Goal: Transaction & Acquisition: Purchase product/service

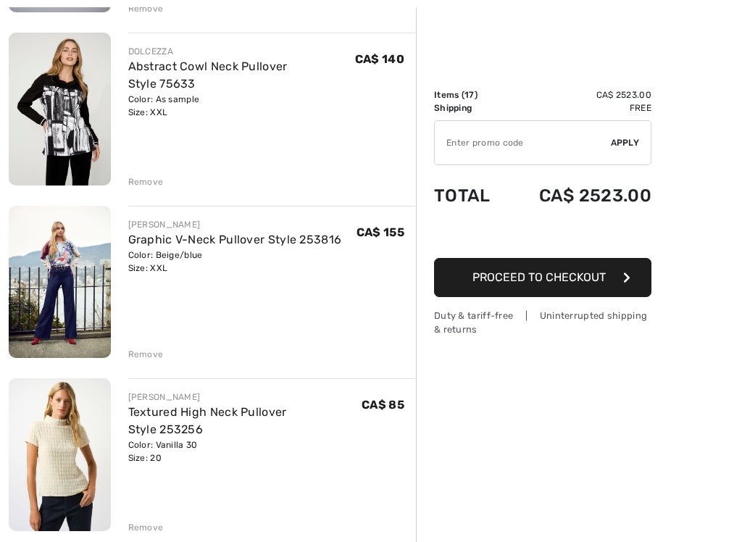
click at [73, 275] on img at bounding box center [60, 282] width 102 height 153
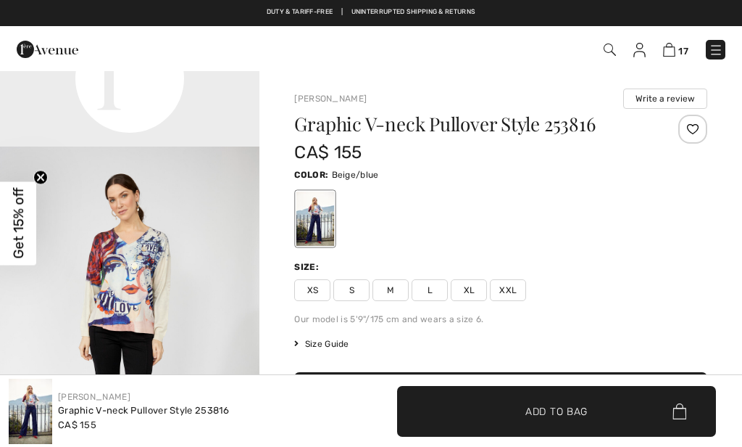
scroll to position [859, 0]
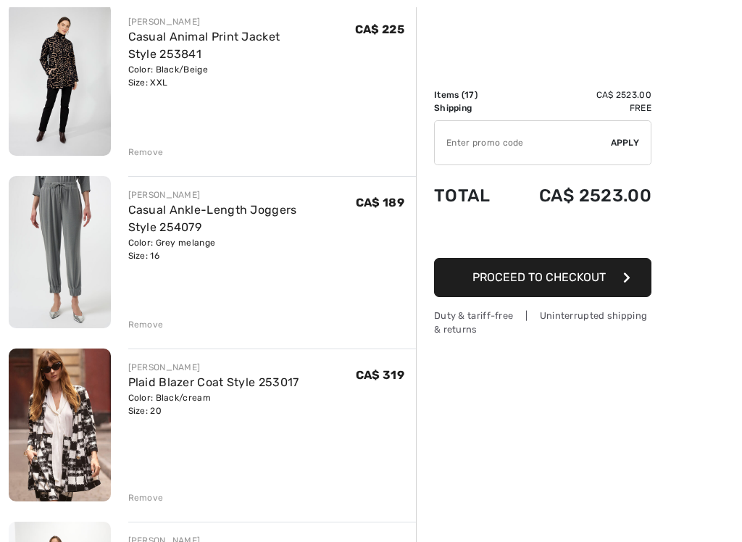
scroll to position [1572, 0]
click at [51, 214] on img at bounding box center [60, 251] width 102 height 152
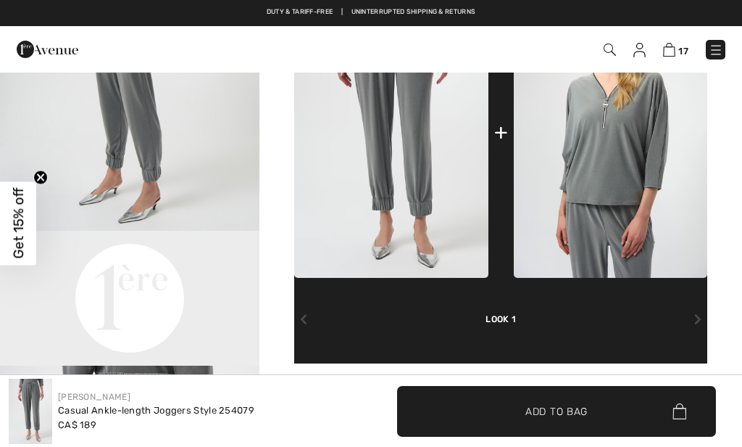
scroll to position [534, 0]
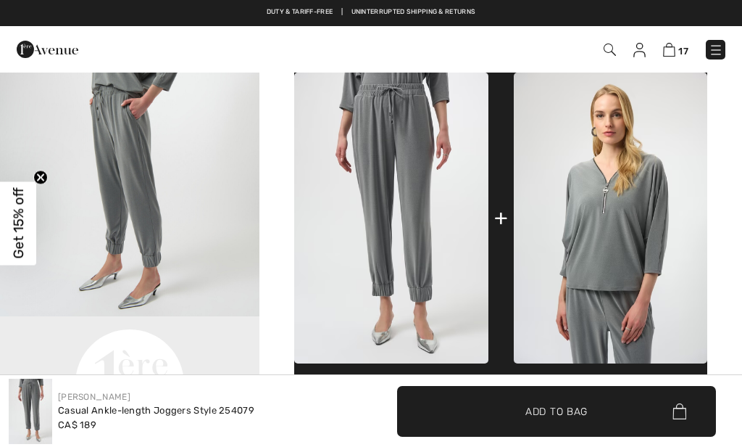
click at [581, 225] on img at bounding box center [611, 217] width 194 height 290
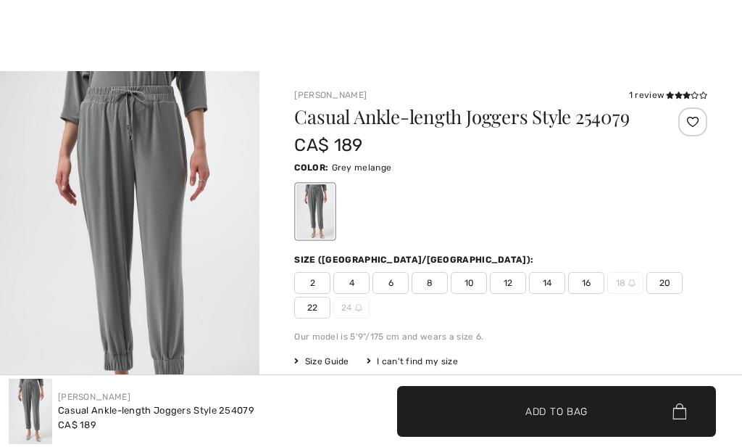
scroll to position [534, 0]
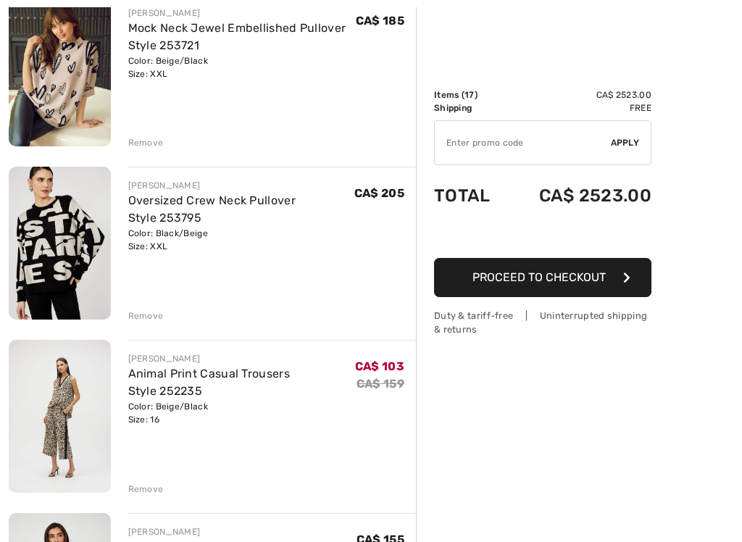
scroll to position [2273, 0]
click at [49, 268] on img at bounding box center [60, 242] width 102 height 153
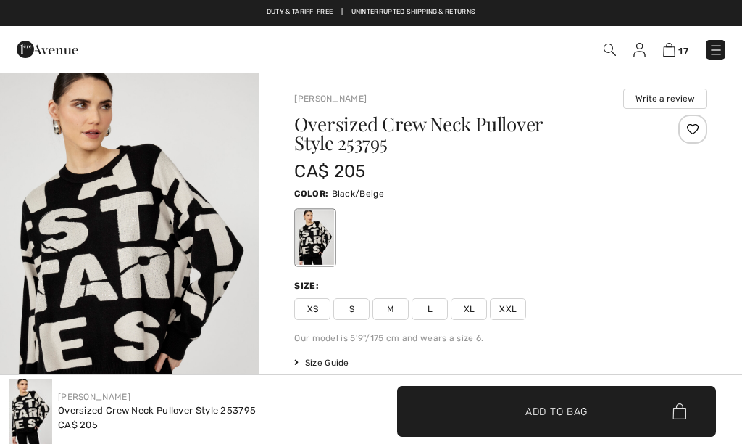
click at [313, 368] on span "Size Guide" at bounding box center [321, 362] width 54 height 13
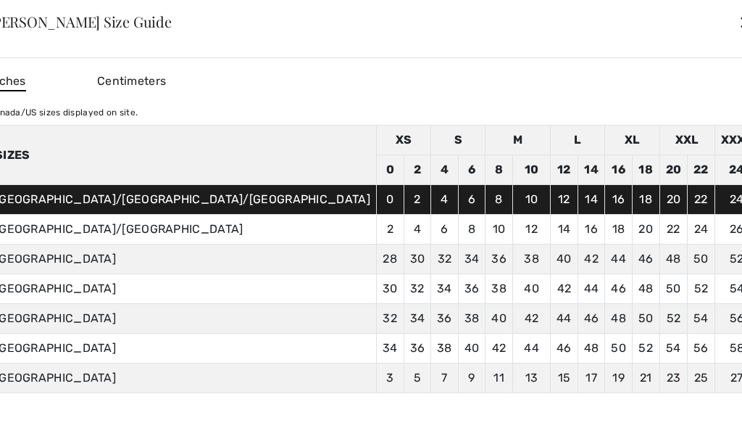
click at [739, 31] on div "✕" at bounding box center [746, 22] width 15 height 30
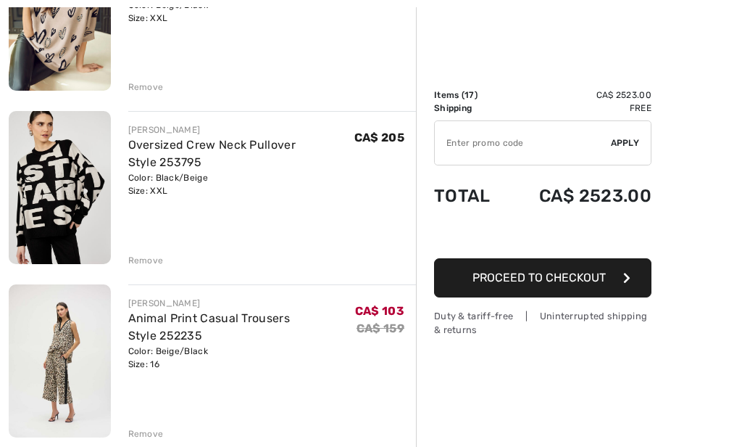
click at [110, 244] on img at bounding box center [60, 187] width 102 height 153
click at [137, 255] on div "Remove" at bounding box center [146, 260] width 36 height 13
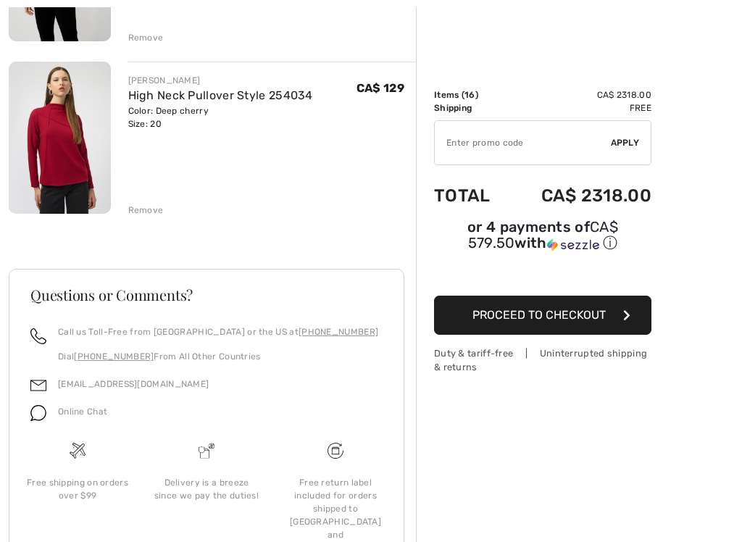
scroll to position [2725, 0]
click at [83, 152] on img at bounding box center [60, 137] width 102 height 152
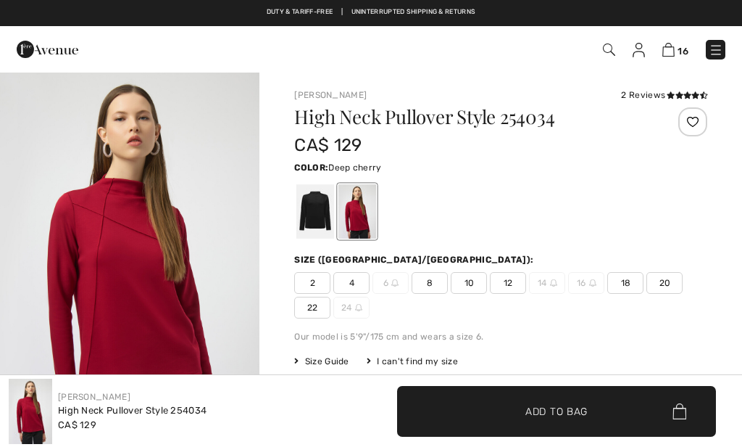
click at [310, 210] on div at bounding box center [316, 211] width 38 height 54
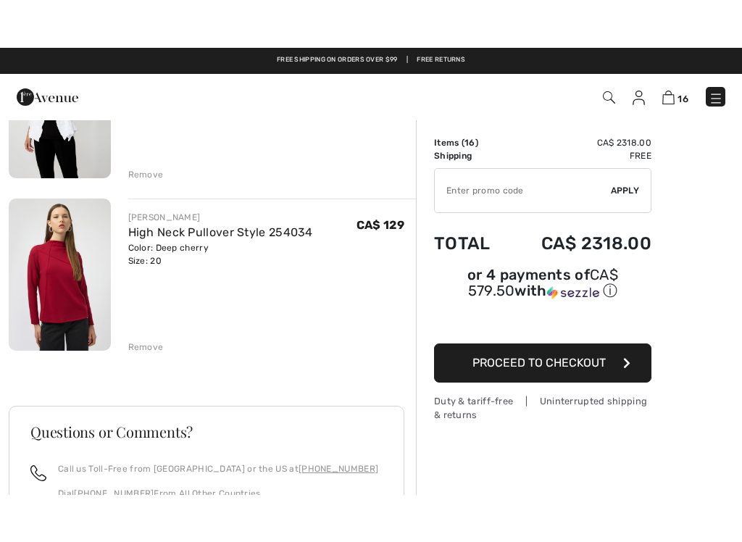
scroll to position [2621, 0]
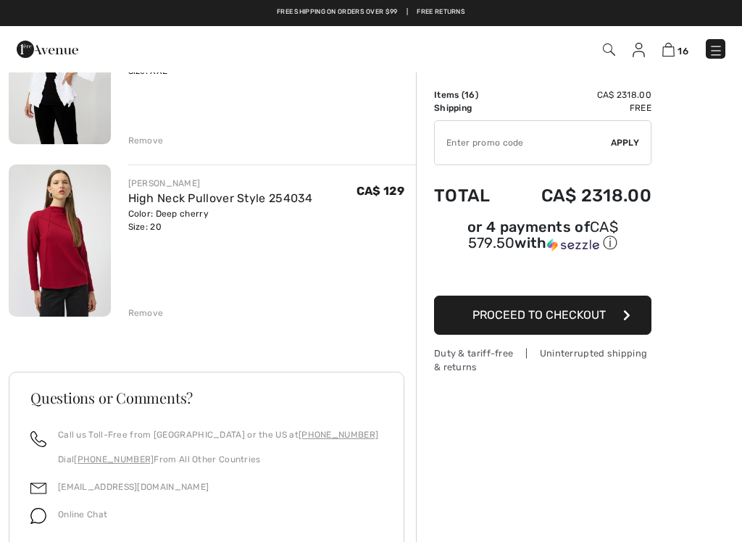
click at [59, 251] on img at bounding box center [60, 241] width 102 height 152
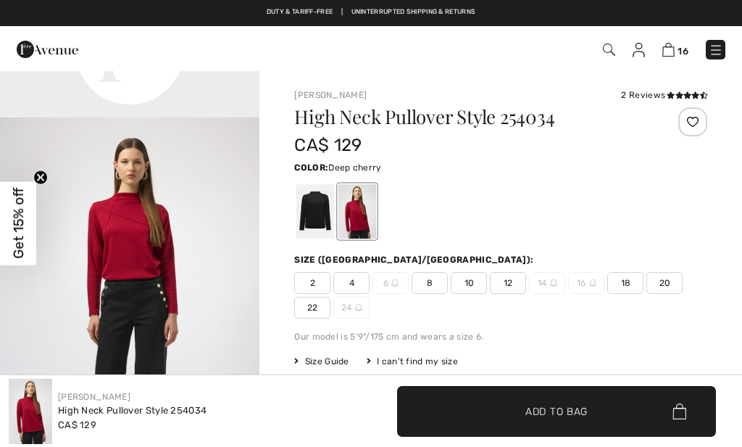
scroll to position [879, 0]
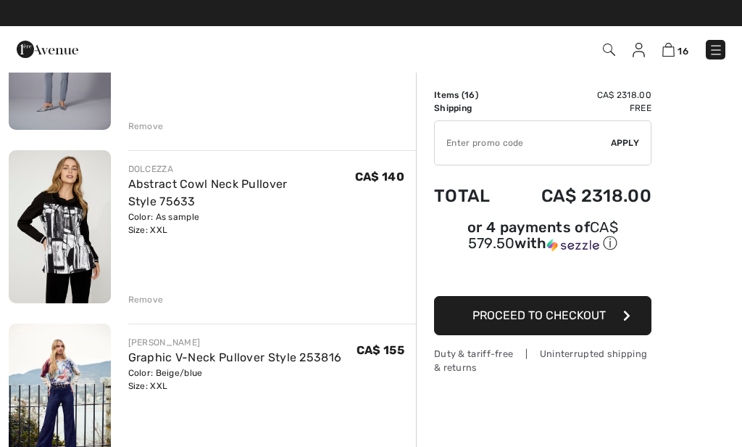
scroll to position [212, 0]
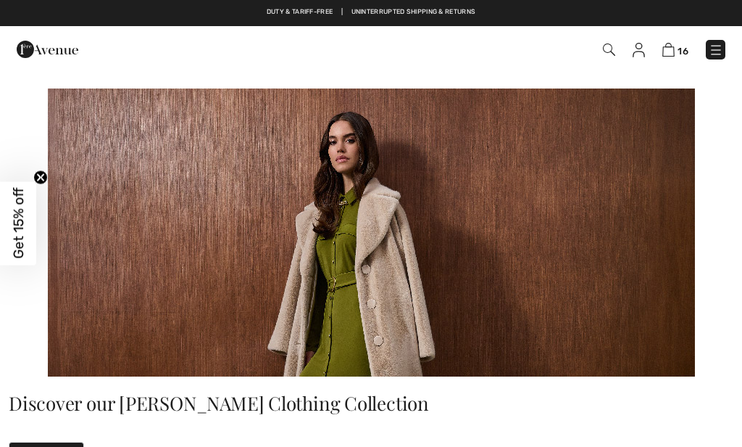
click at [605, 54] on img at bounding box center [609, 49] width 12 height 12
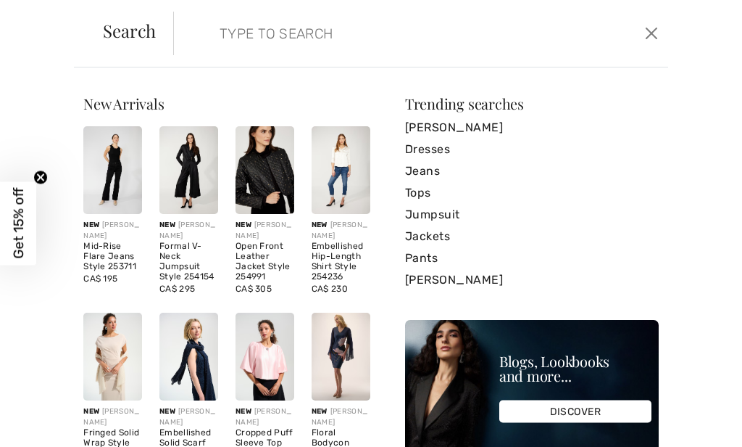
click at [243, 44] on input "search" at bounding box center [371, 33] width 324 height 43
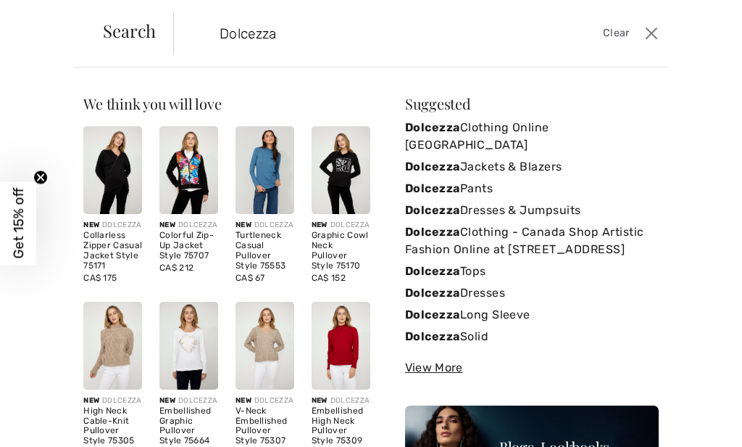
type input "Dolcezza"
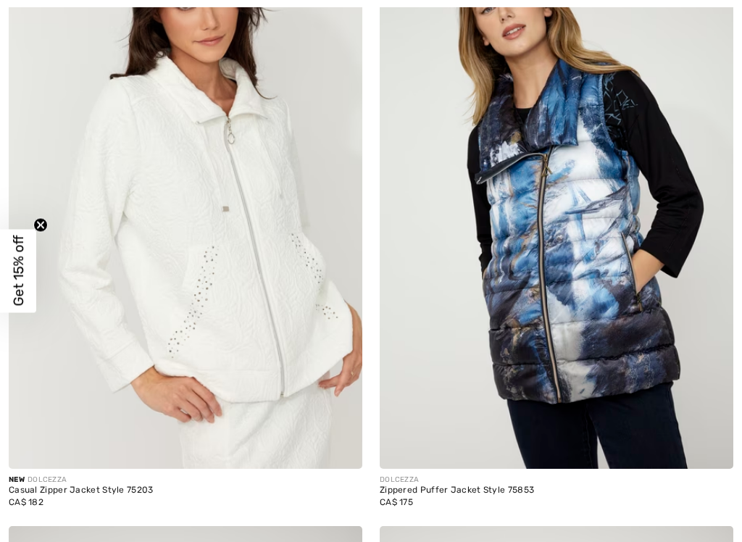
scroll to position [4390, 0]
click at [225, 286] on img at bounding box center [186, 203] width 354 height 531
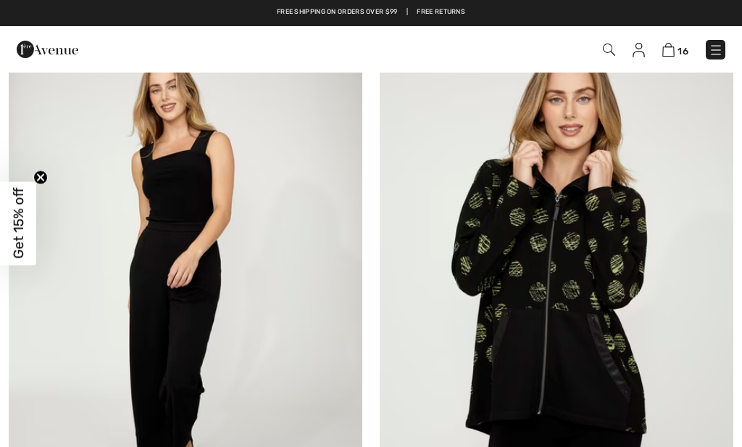
scroll to position [9712, 0]
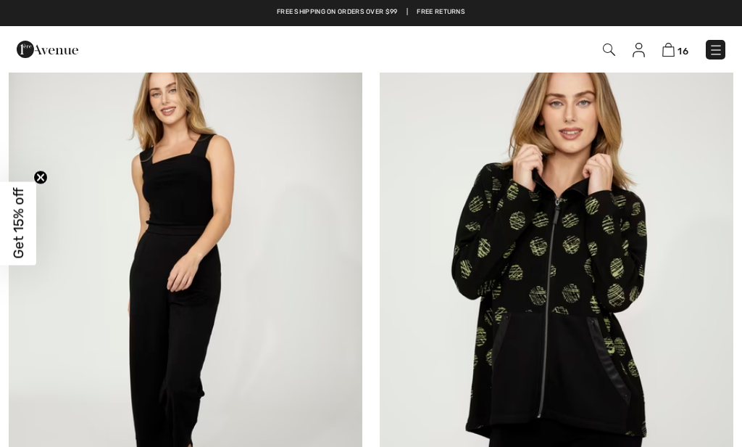
click at [504, 339] on img at bounding box center [557, 290] width 354 height 531
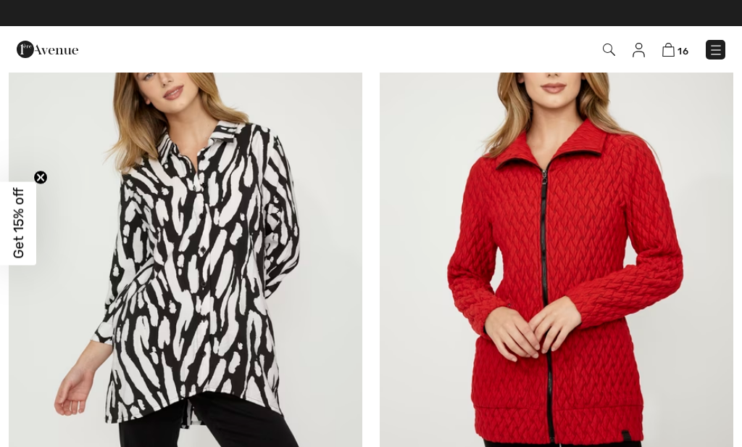
scroll to position [10333, 0]
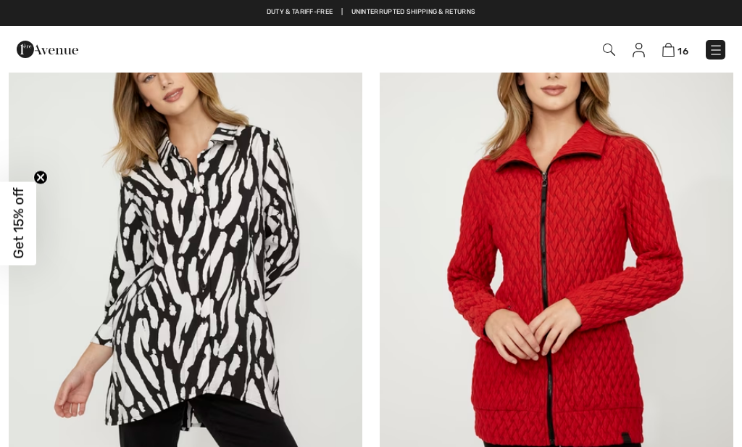
click at [523, 367] on img at bounding box center [557, 256] width 354 height 531
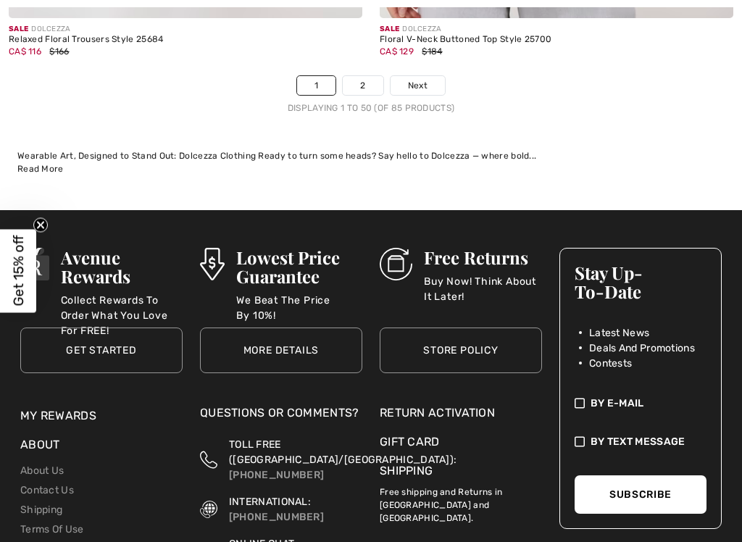
scroll to position [15778, 0]
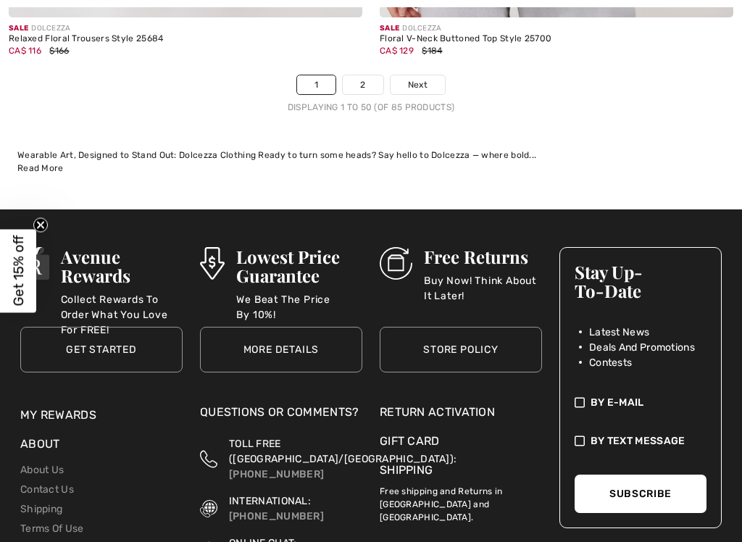
click at [371, 75] on link "2" at bounding box center [363, 84] width 40 height 19
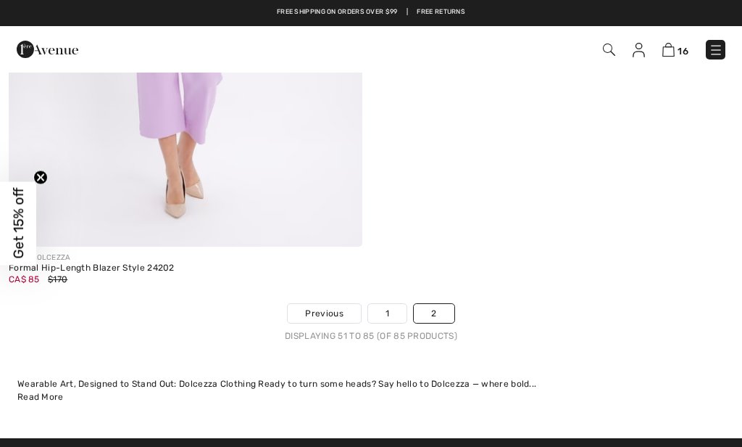
scroll to position [11213, 0]
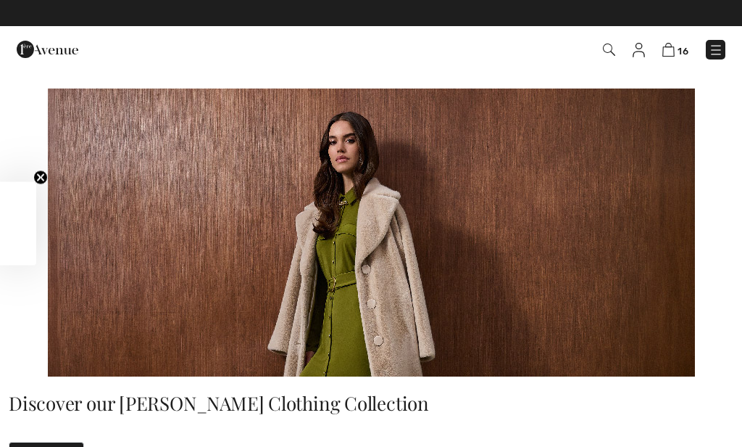
click at [605, 44] on img at bounding box center [609, 49] width 12 height 12
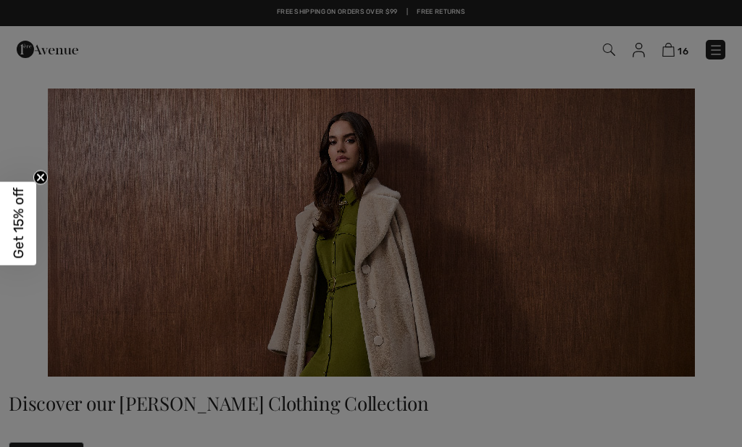
click at [0, 0] on div "We think you will love New DOLCEZZA Collarless Zipper Casual Jacket Style 75171…" at bounding box center [0, 0] width 0 height 0
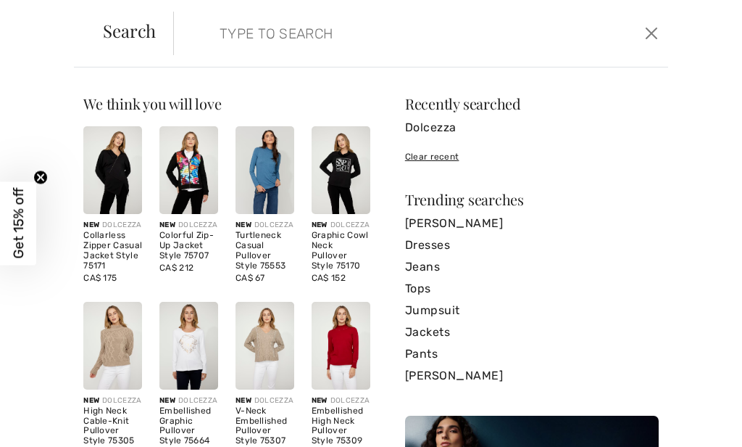
click at [254, 36] on input "search" at bounding box center [371, 33] width 324 height 43
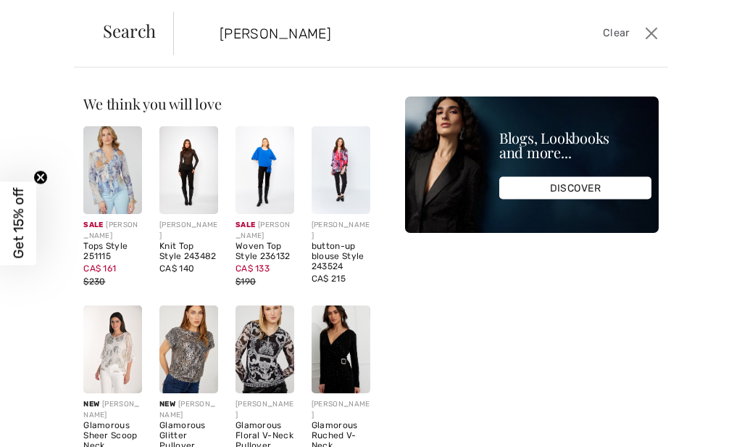
type input "[PERSON_NAME]"
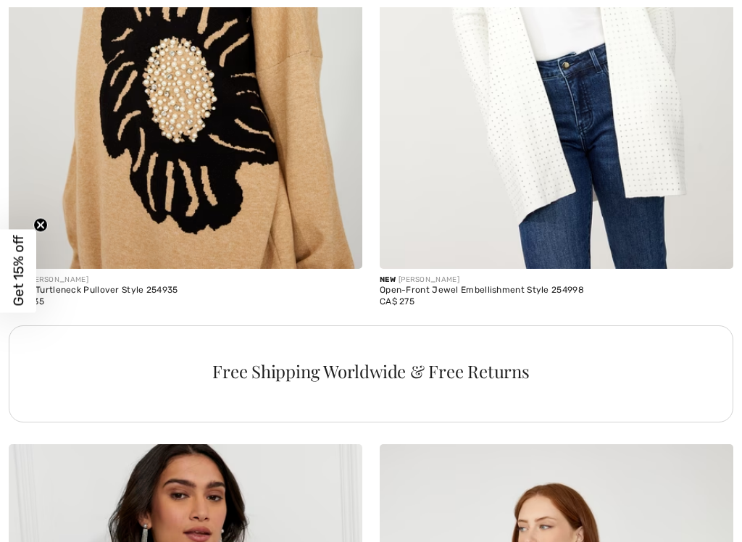
scroll to position [11147, 0]
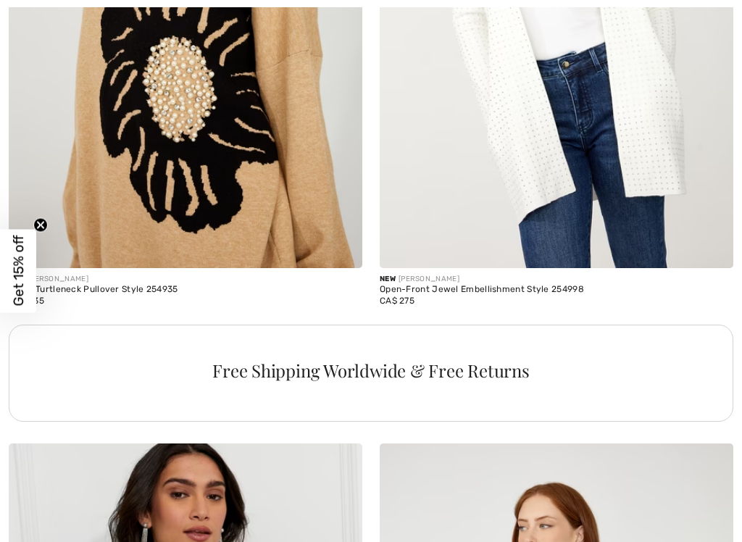
click at [548, 152] on img at bounding box center [557, 3] width 354 height 531
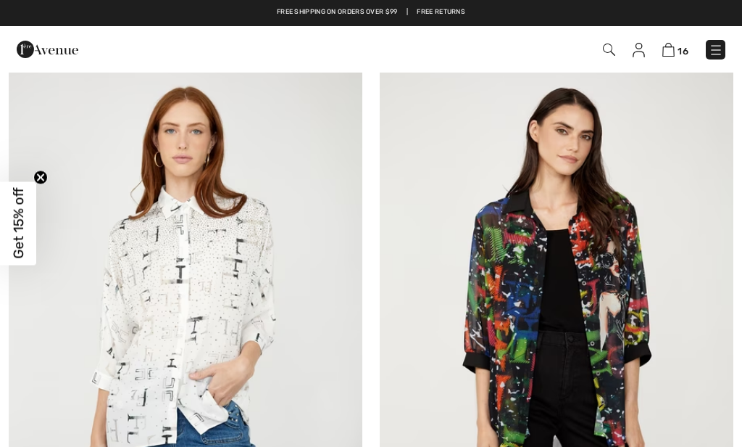
scroll to position [13232, 0]
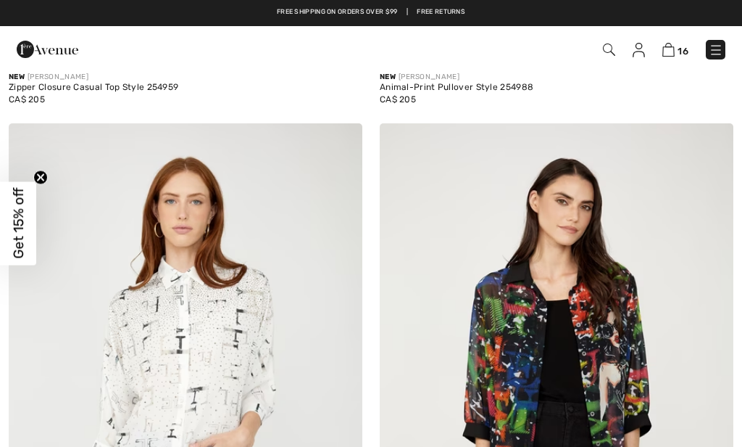
click at [123, 407] on img at bounding box center [186, 388] width 354 height 531
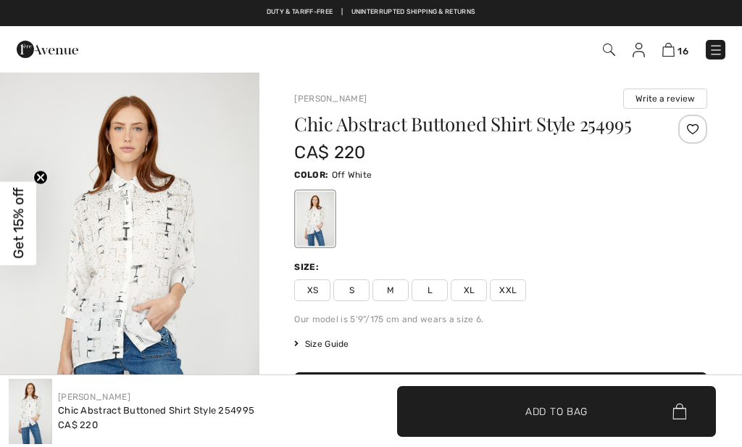
click at [109, 310] on img "1 / 4" at bounding box center [130, 266] width 260 height 390
click at [510, 290] on span "XXL" at bounding box center [508, 290] width 36 height 22
click at [591, 403] on span "✔ Added to Bag Add to Bag" at bounding box center [556, 411] width 319 height 51
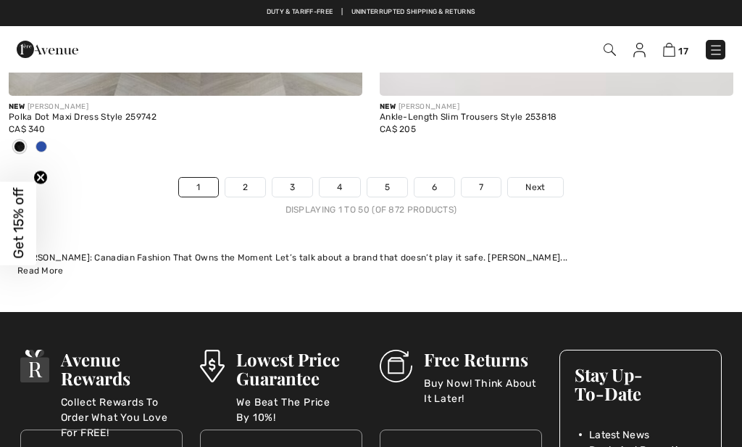
scroll to position [15716, 0]
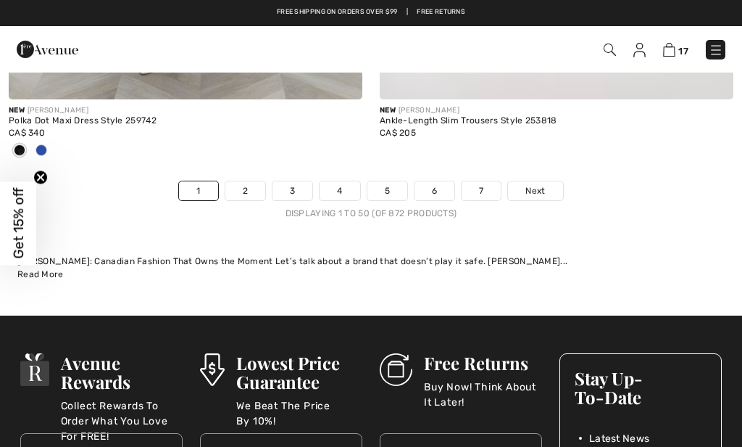
click at [246, 181] on link "2" at bounding box center [245, 190] width 40 height 19
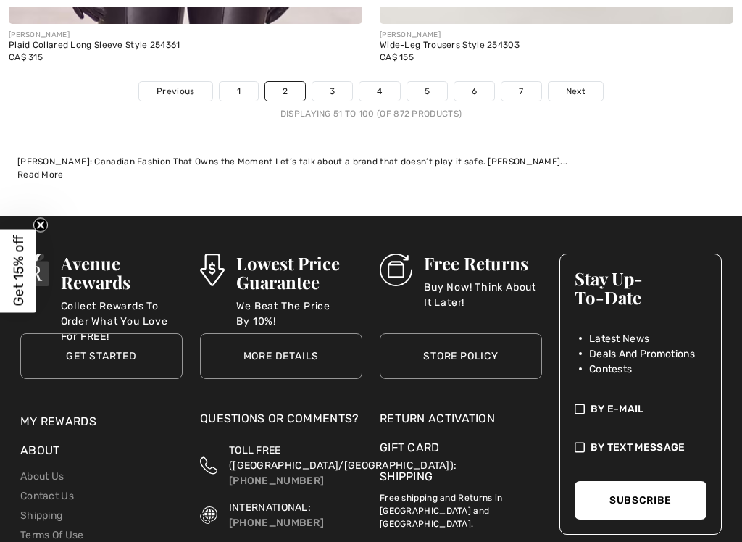
scroll to position [15920, 0]
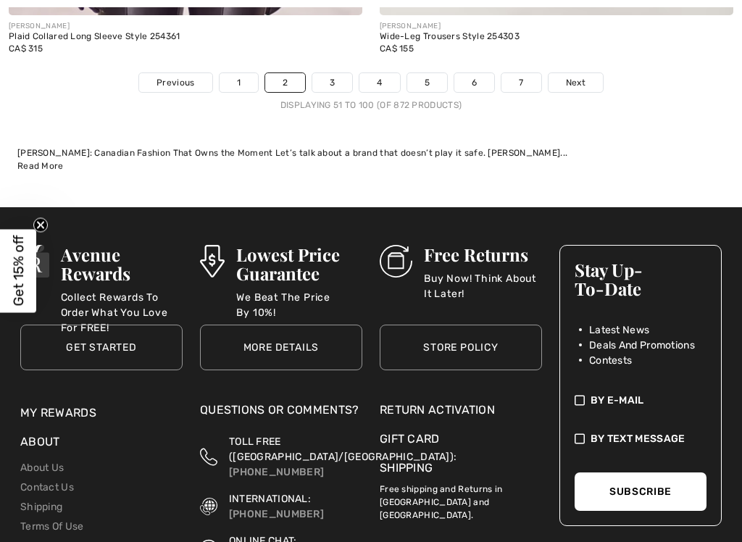
click at [339, 73] on link "3" at bounding box center [332, 82] width 40 height 19
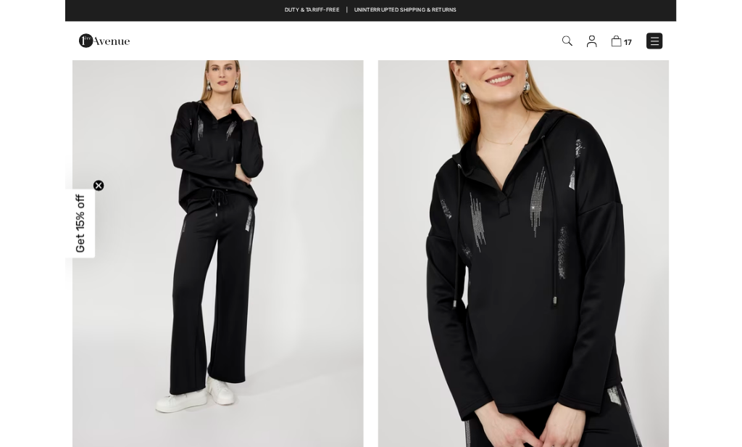
scroll to position [2232, 0]
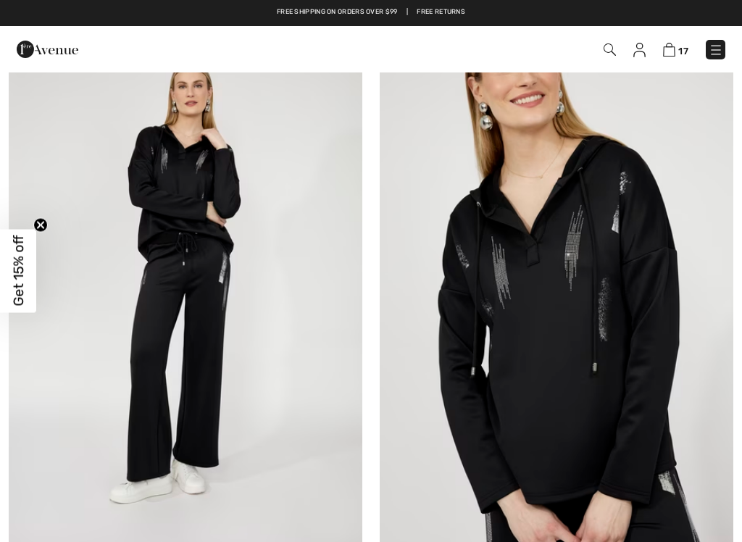
click at [114, 393] on img at bounding box center [186, 285] width 354 height 531
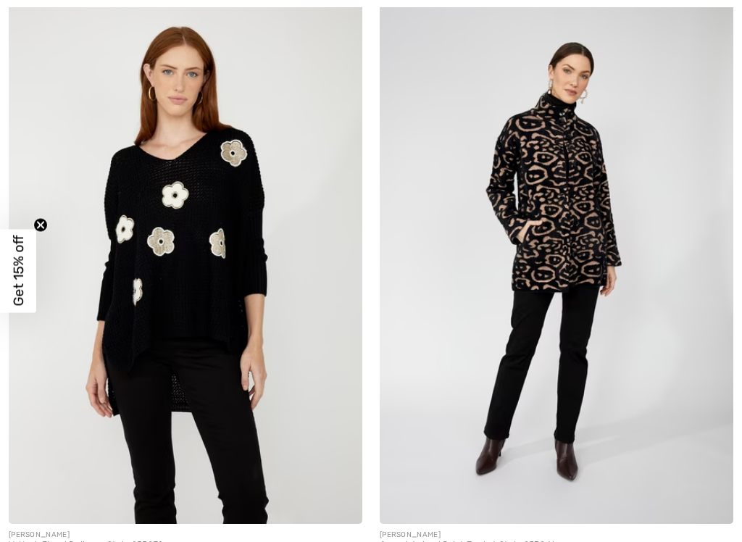
scroll to position [9218, 0]
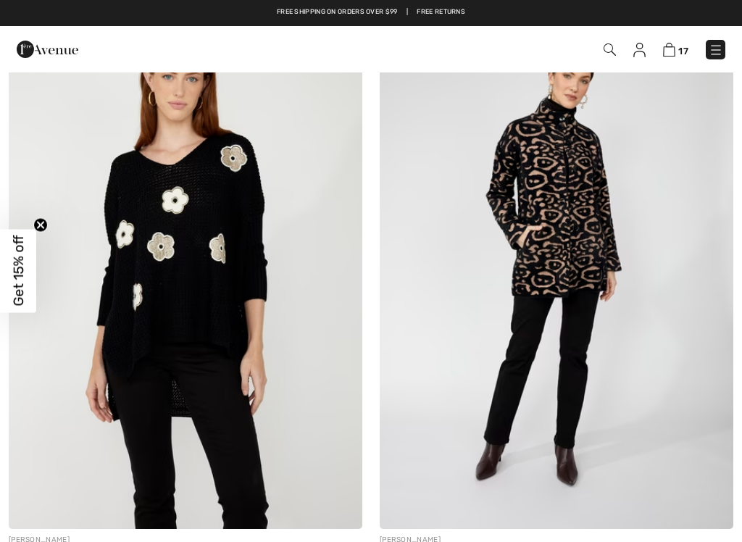
click at [129, 339] on img at bounding box center [186, 264] width 354 height 531
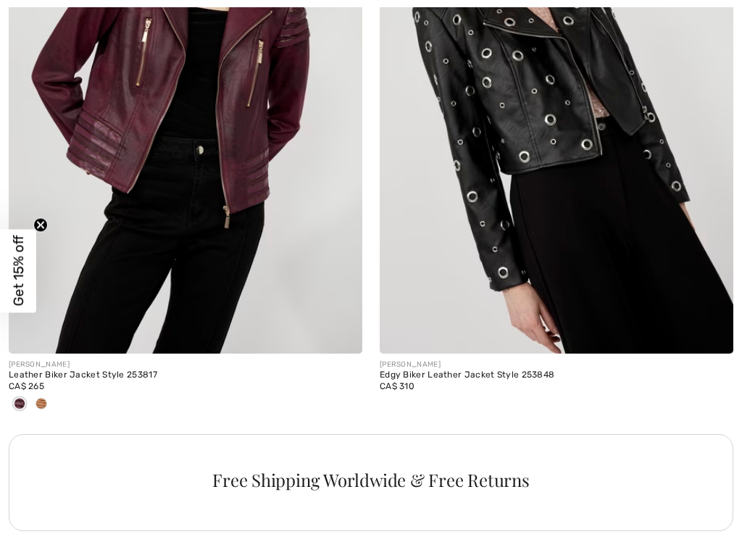
scroll to position [11158, 0]
click at [29, 392] on div at bounding box center [20, 404] width 22 height 24
click at [44, 397] on span at bounding box center [42, 403] width 12 height 12
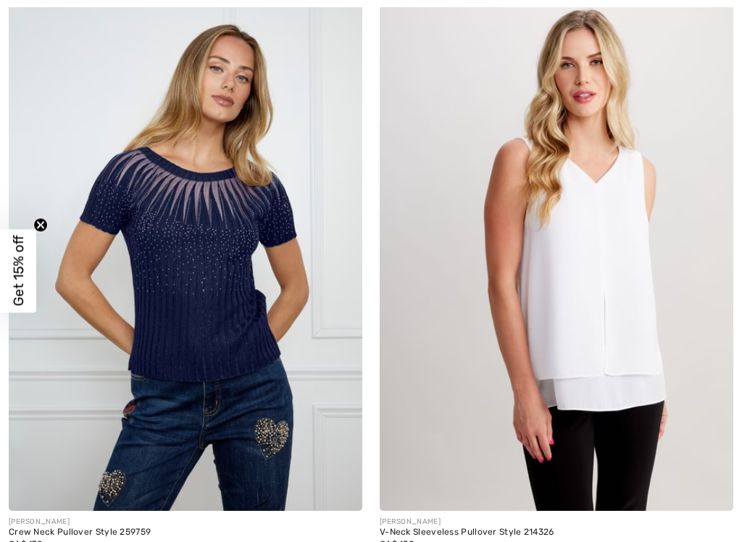
scroll to position [15451, 0]
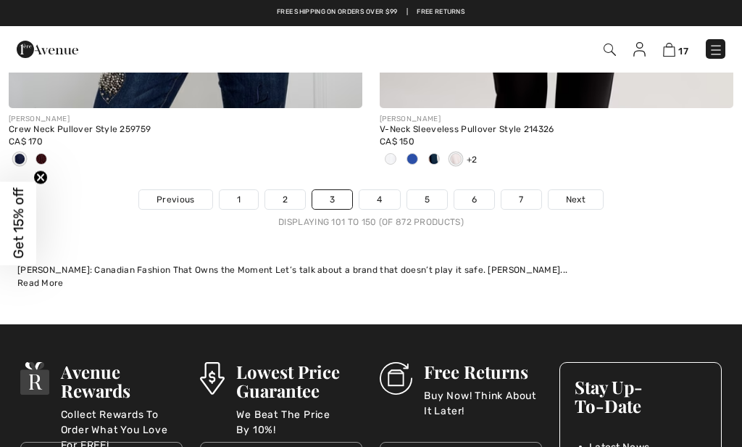
scroll to position [15843, 0]
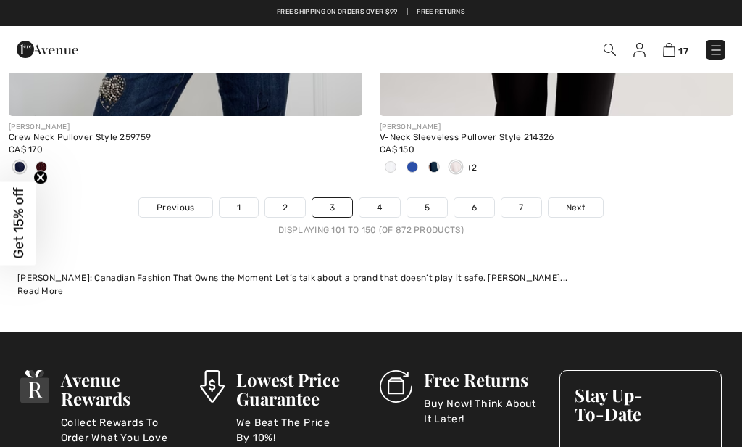
click at [369, 198] on link "4" at bounding box center [380, 207] width 40 height 19
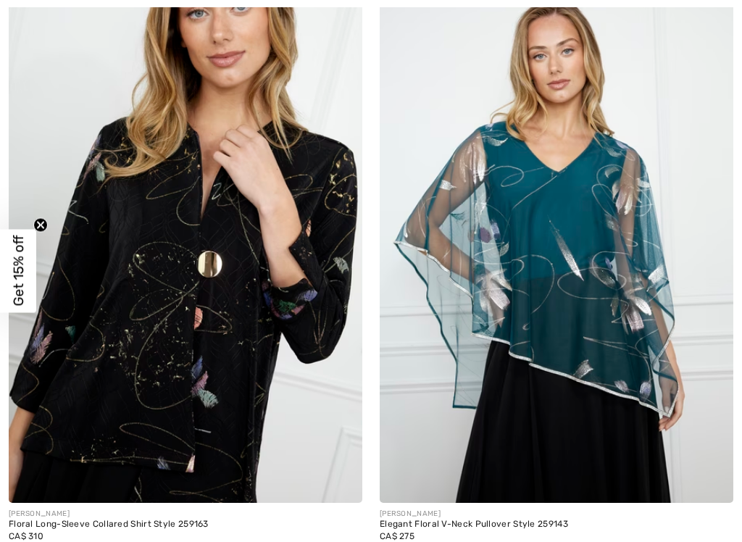
scroll to position [6091, 0]
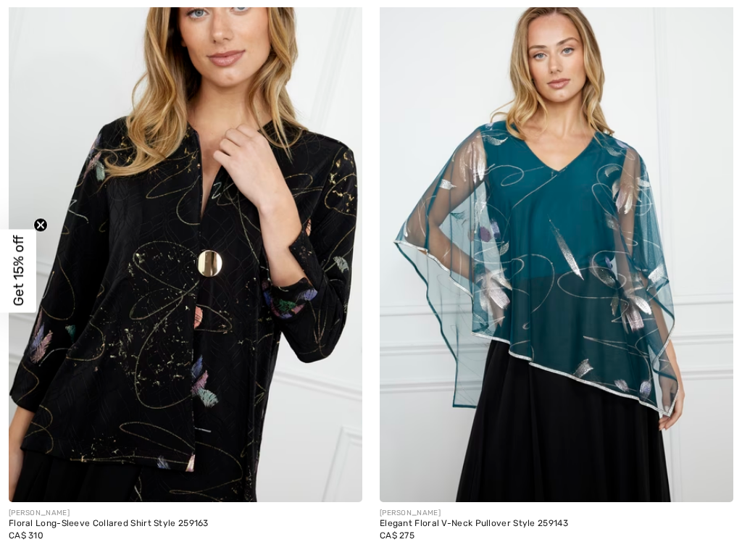
click at [109, 357] on img at bounding box center [186, 237] width 354 height 531
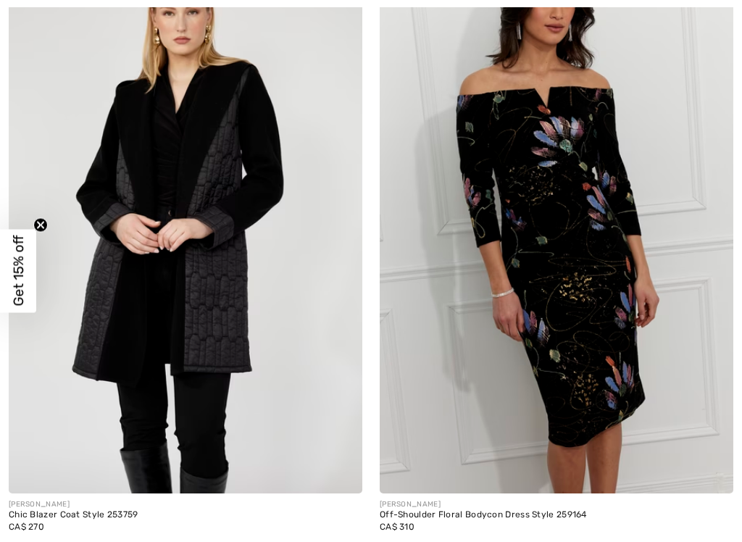
scroll to position [12241, 0]
click at [196, 179] on img at bounding box center [186, 227] width 354 height 531
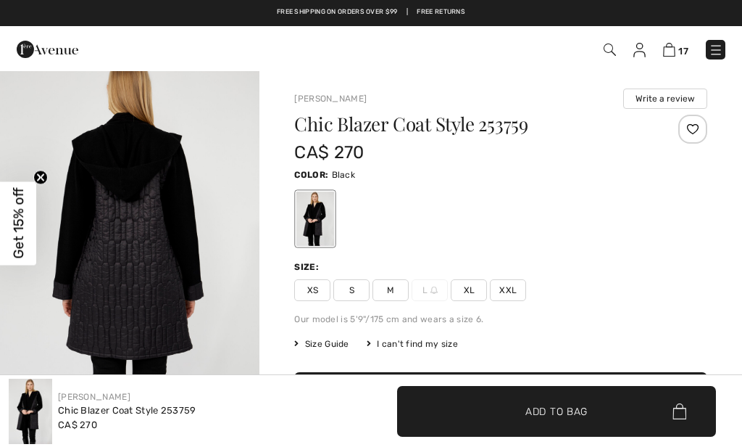
scroll to position [1668, 0]
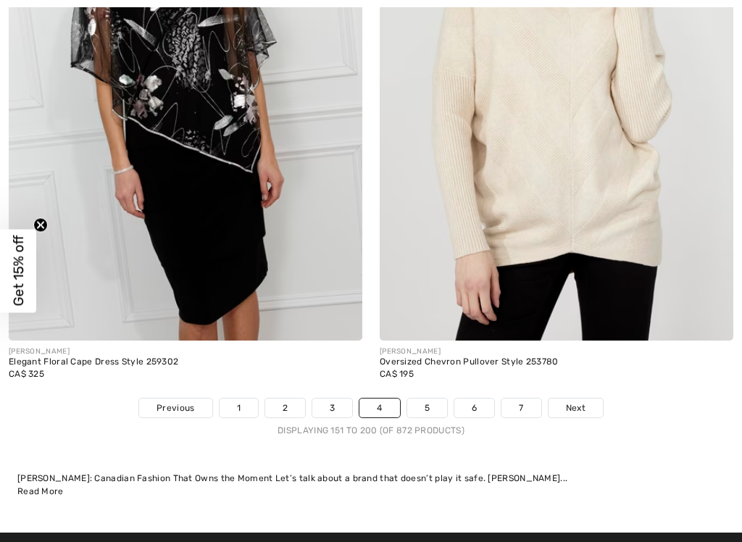
scroll to position [15476, 0]
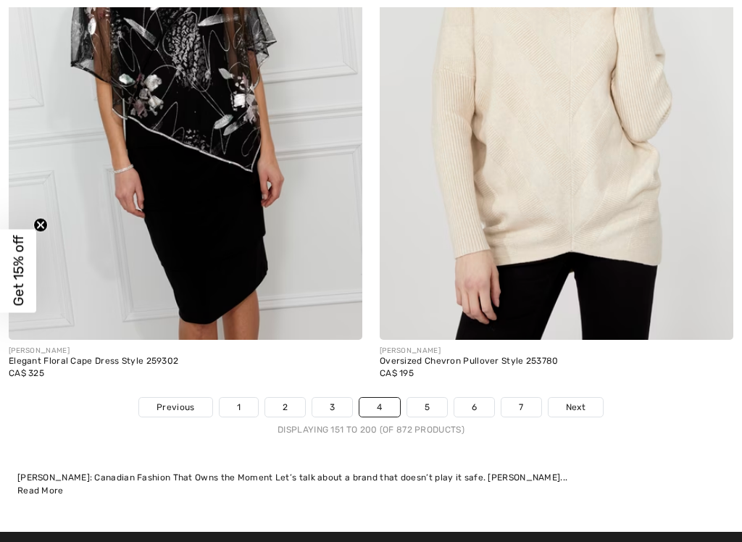
click at [429, 398] on link "5" at bounding box center [427, 407] width 40 height 19
